Goal: Find specific page/section: Find specific page/section

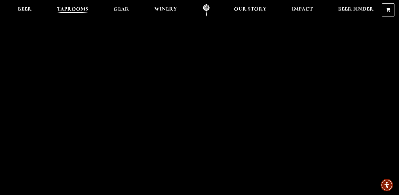
click at [81, 9] on span "Taprooms" at bounding box center [72, 9] width 31 height 5
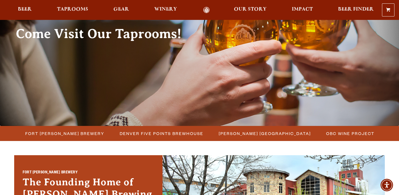
scroll to position [60, 0]
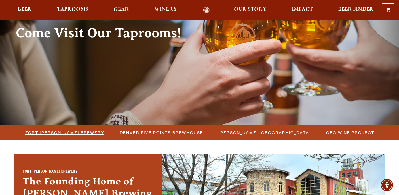
click at [93, 130] on span "Fort [PERSON_NAME] Brewery" at bounding box center [64, 132] width 79 height 8
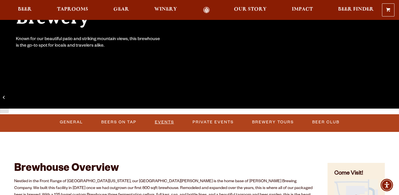
click at [168, 123] on link "Events" at bounding box center [165, 122] width 24 height 13
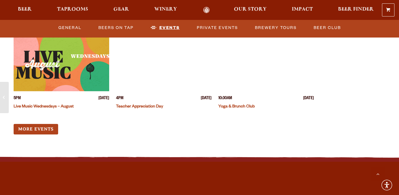
scroll to position [1411, 0]
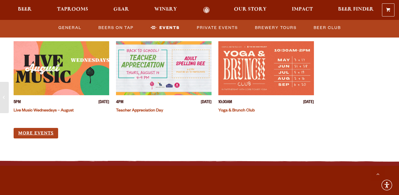
click at [51, 128] on link "More Events" at bounding box center [36, 133] width 45 height 11
